Goal: Find specific page/section: Find specific page/section

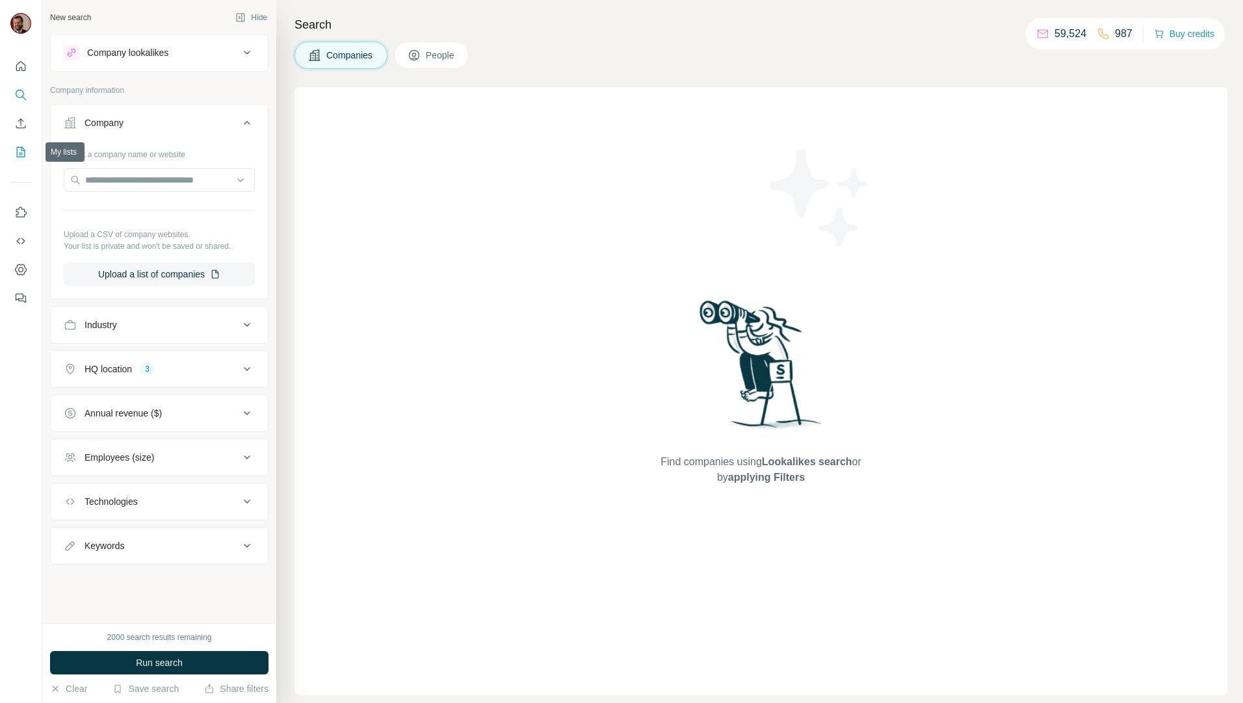
click at [17, 151] on icon "My lists" at bounding box center [21, 152] width 8 height 10
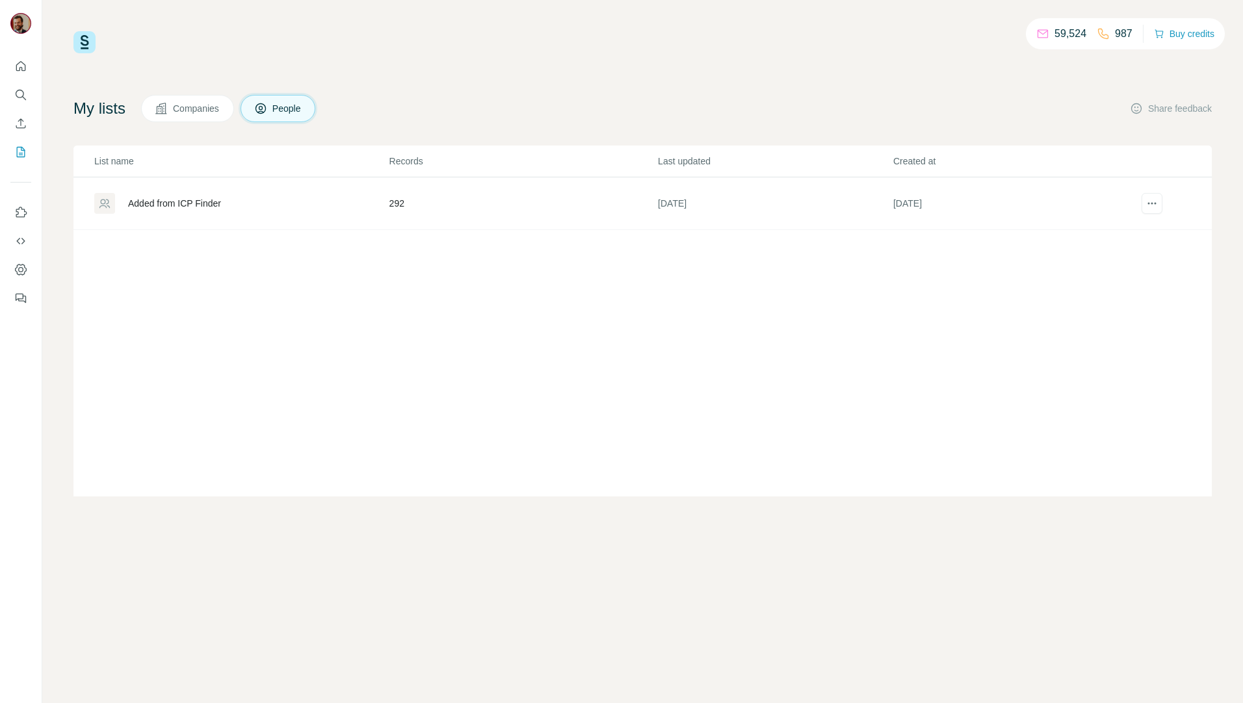
click at [221, 201] on div "Added from ICP Finder" at bounding box center [174, 203] width 93 height 13
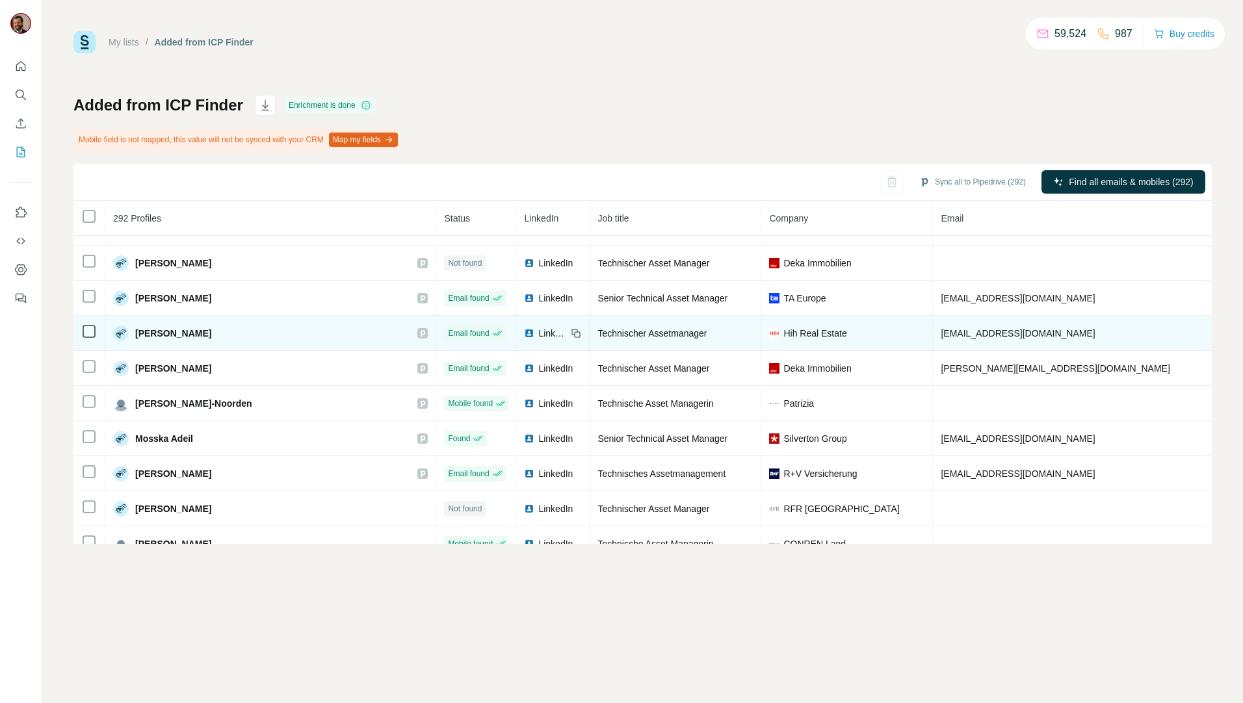
scroll to position [4263, 0]
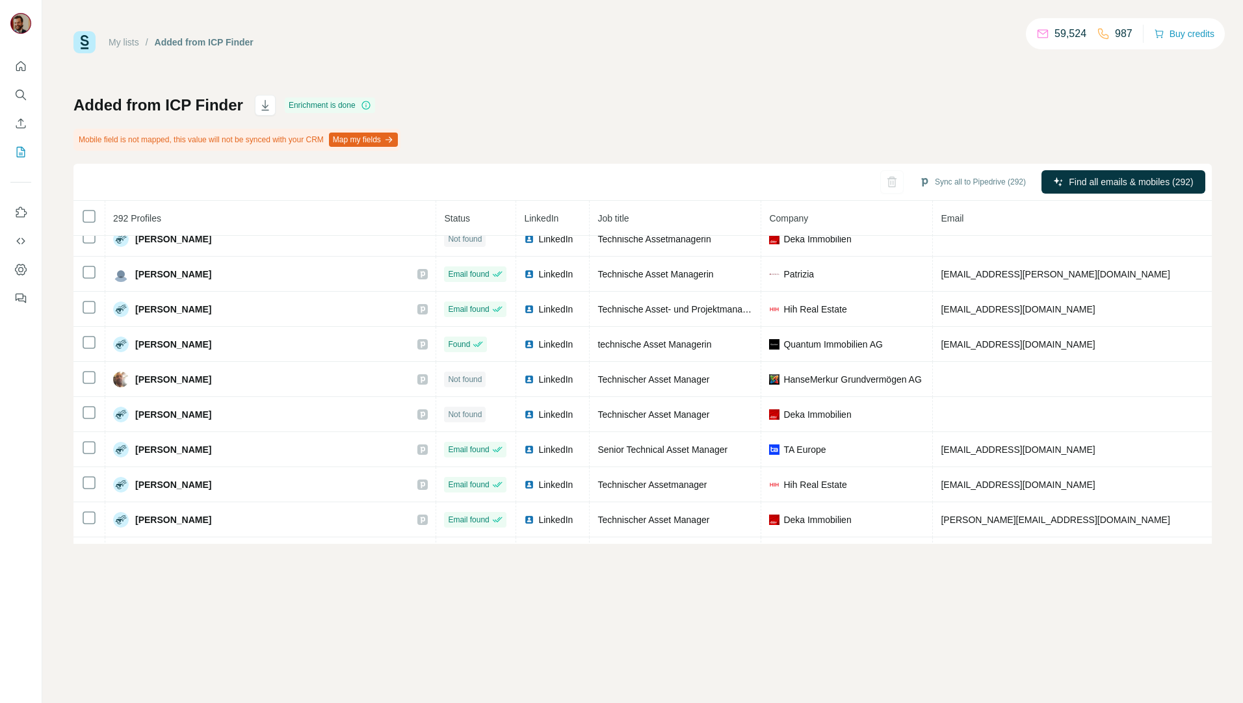
drag, startPoint x: 580, startPoint y: 99, endPoint x: 573, endPoint y: 107, distance: 10.2
click at [578, 100] on div "Added from ICP Finder Enrichment is done Mobile field is not mapped, this value…" at bounding box center [642, 319] width 1138 height 449
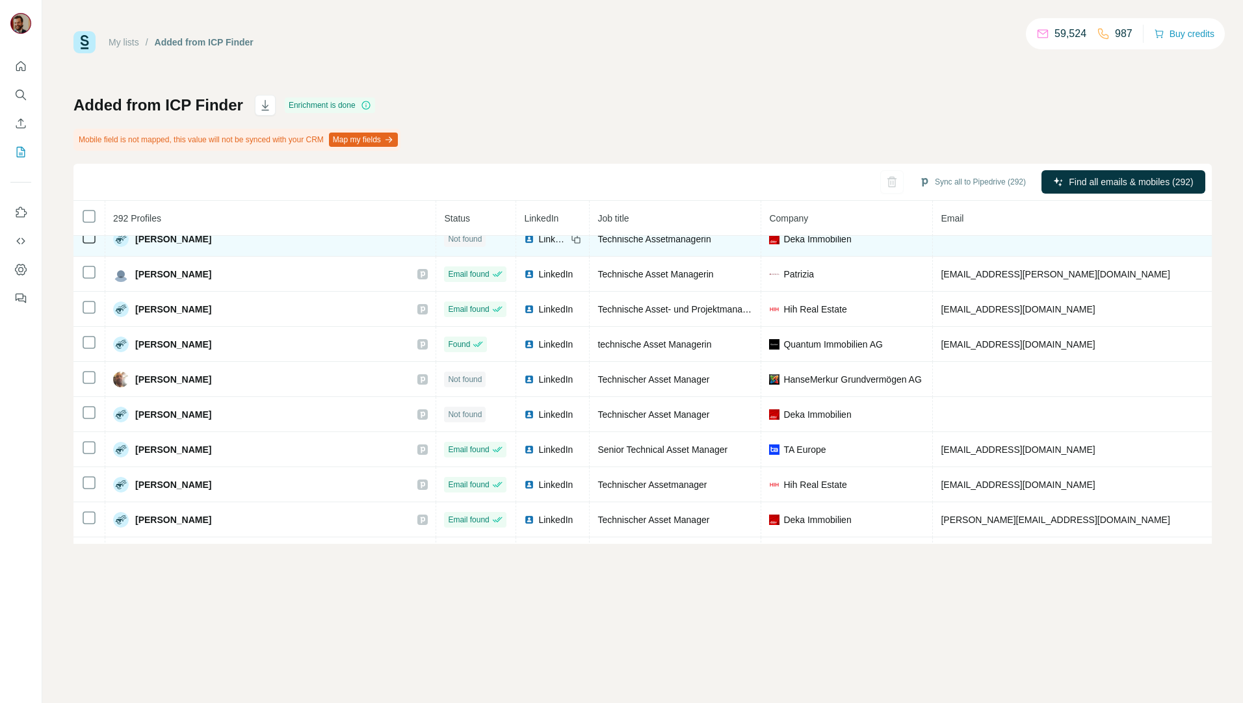
drag, startPoint x: 478, startPoint y: 180, endPoint x: 477, endPoint y: 239, distance: 58.5
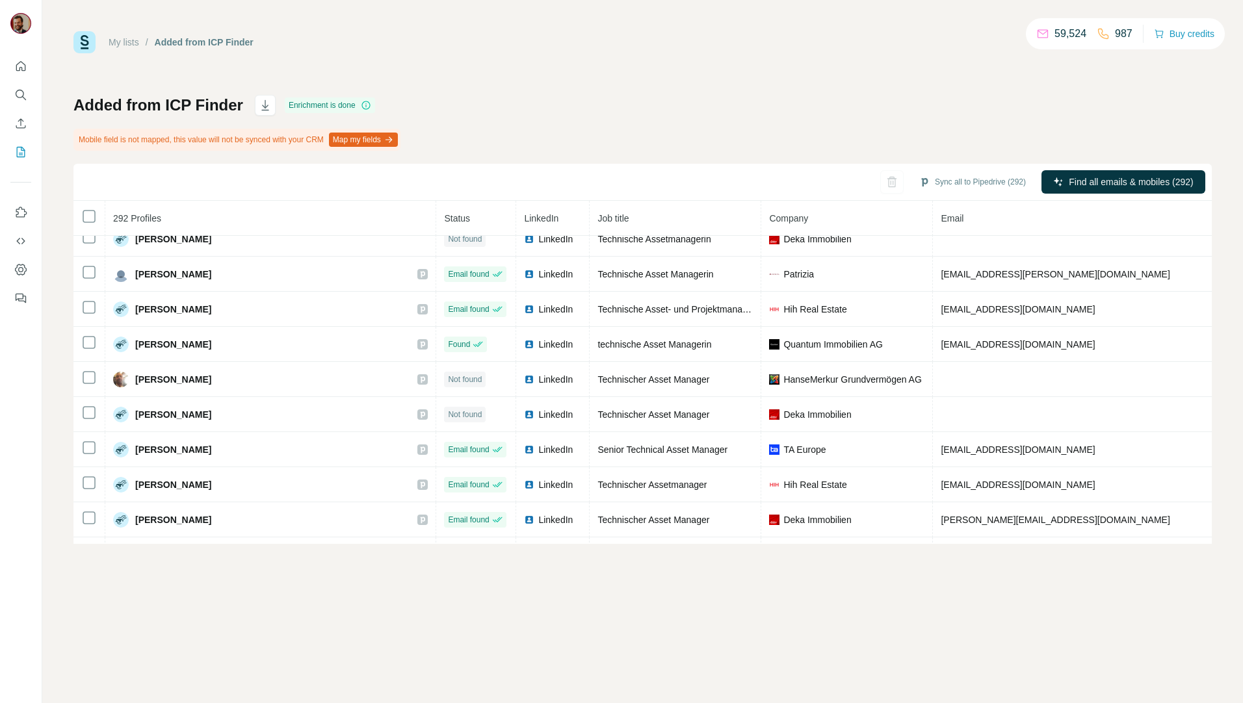
drag, startPoint x: 477, startPoint y: 239, endPoint x: 566, endPoint y: 220, distance: 91.7
click at [568, 150] on div "Added from ICP Finder Enrichment is done Mobile field is not mapped, this value…" at bounding box center [642, 319] width 1138 height 449
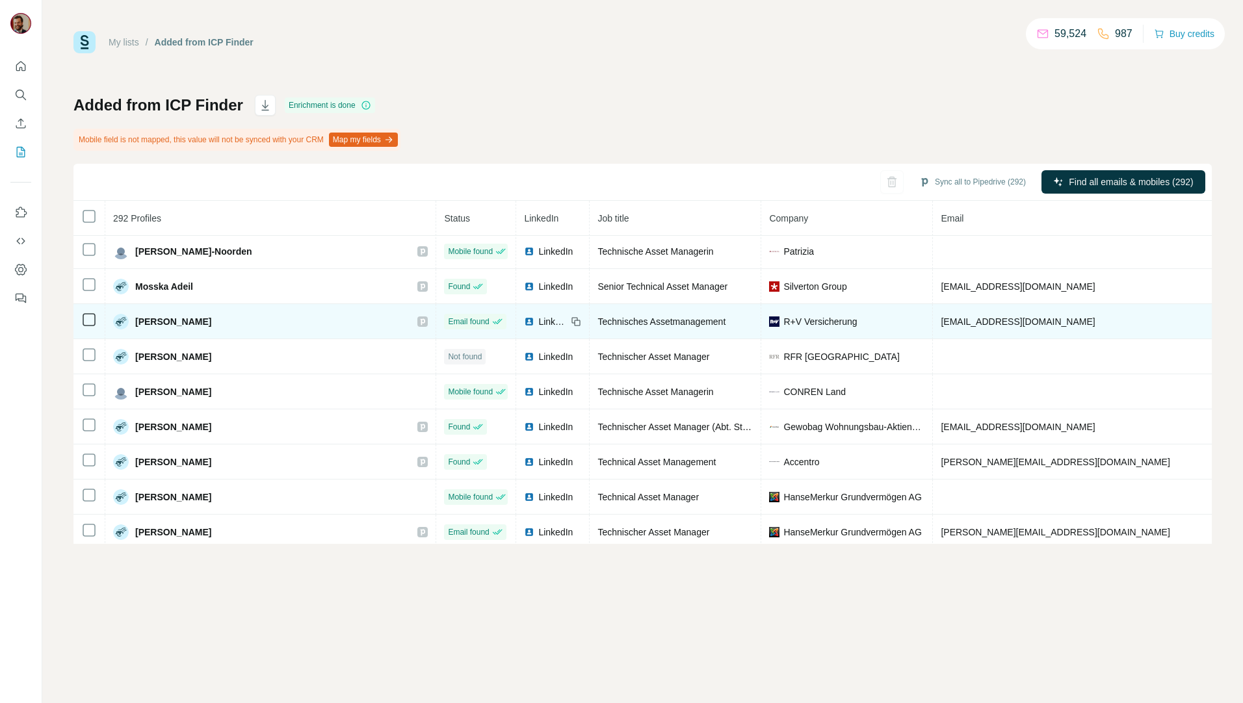
scroll to position [4614, 0]
